Goal: Register for event/course

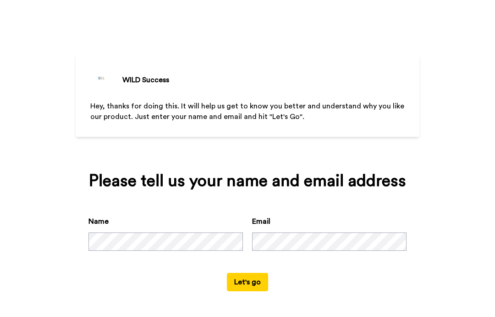
scroll to position [22, 0]
click at [235, 278] on button "Let's go" at bounding box center [247, 282] width 41 height 18
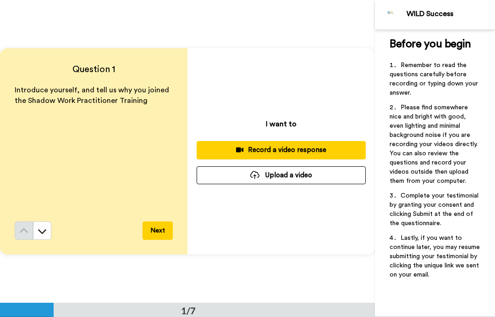
click at [285, 150] on div "Record a video response" at bounding box center [281, 150] width 155 height 10
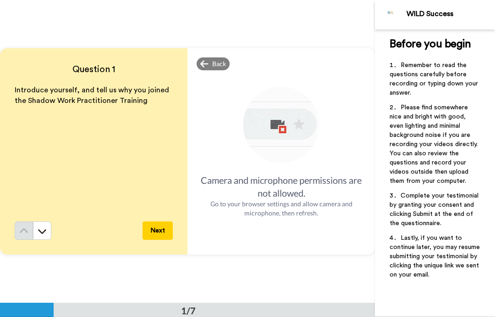
click at [274, 181] on div "Camera and microphone permissions are not allowed." at bounding box center [281, 186] width 169 height 26
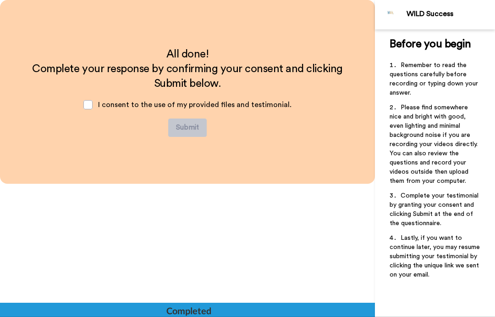
scroll to position [1815, 0]
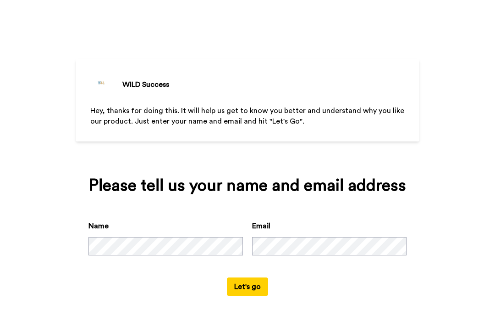
click at [236, 295] on button "Let's go" at bounding box center [247, 286] width 41 height 18
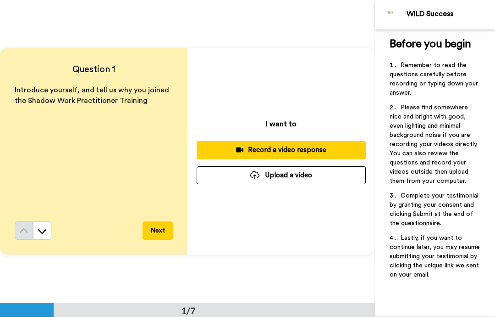
click at [268, 147] on div "Record a video response" at bounding box center [281, 150] width 155 height 10
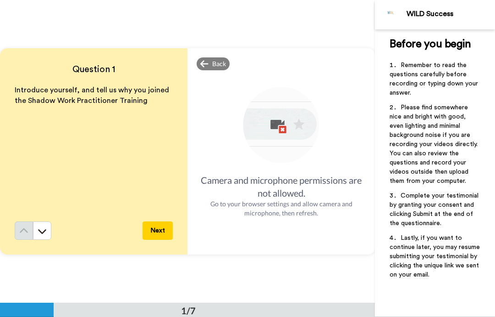
click at [282, 125] on img at bounding box center [281, 125] width 81 height 81
